Goal: Register for event/course

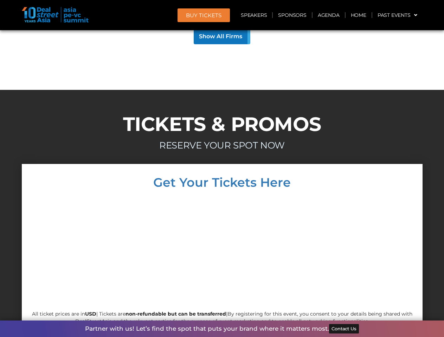
scroll to position [6744, 0]
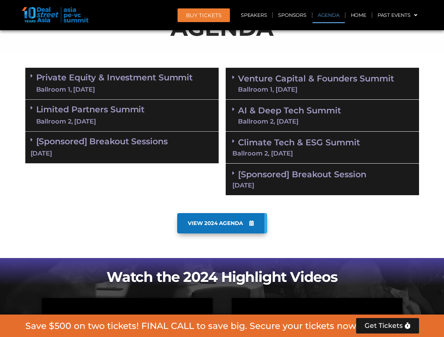
scroll to position [398, 0]
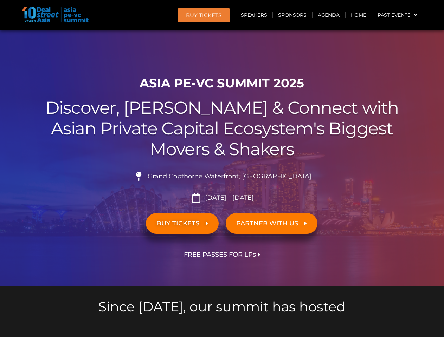
scroll to position [6744, 0]
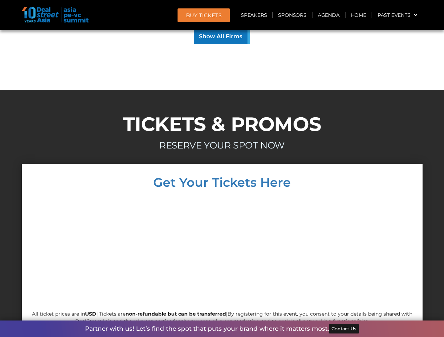
scroll to position [6744, 0]
